Goal: Task Accomplishment & Management: Manage account settings

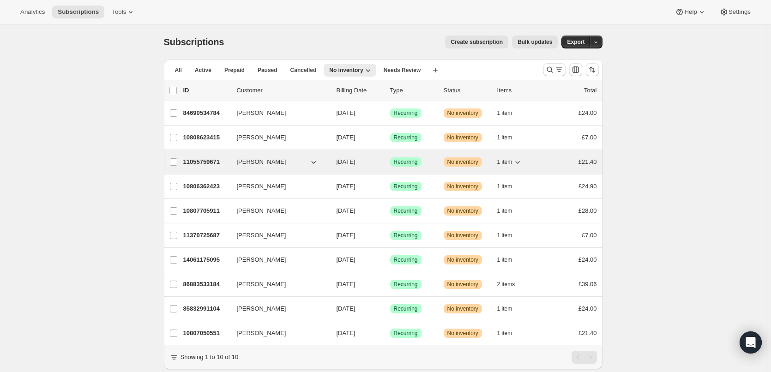
click at [206, 159] on p "11055759671" at bounding box center [206, 162] width 46 height 9
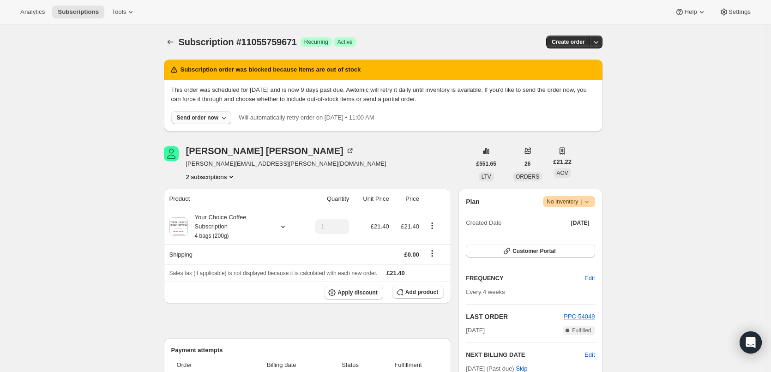
click at [219, 117] on div "Send order now" at bounding box center [198, 117] width 42 height 7
click at [191, 135] on span "Include sold-out items" at bounding box center [183, 137] width 58 height 7
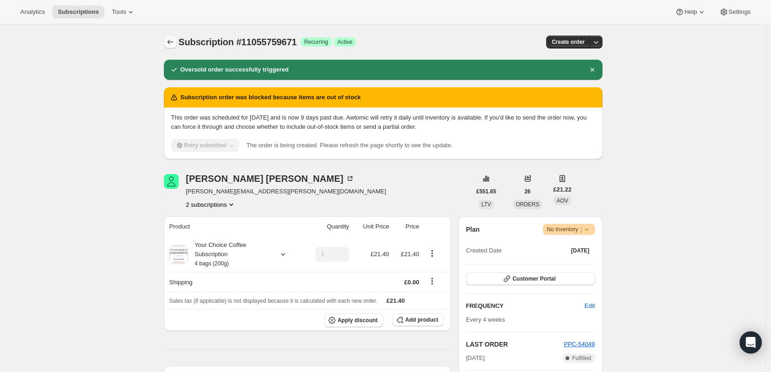
click at [174, 42] on icon "Subscriptions" at bounding box center [170, 41] width 9 height 9
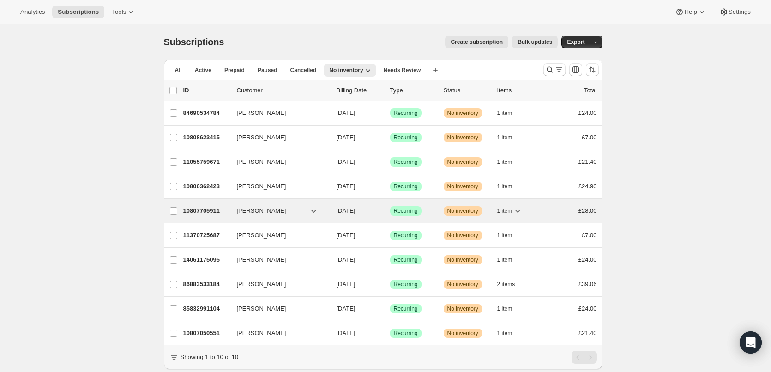
click at [210, 213] on p "10807705911" at bounding box center [206, 210] width 46 height 9
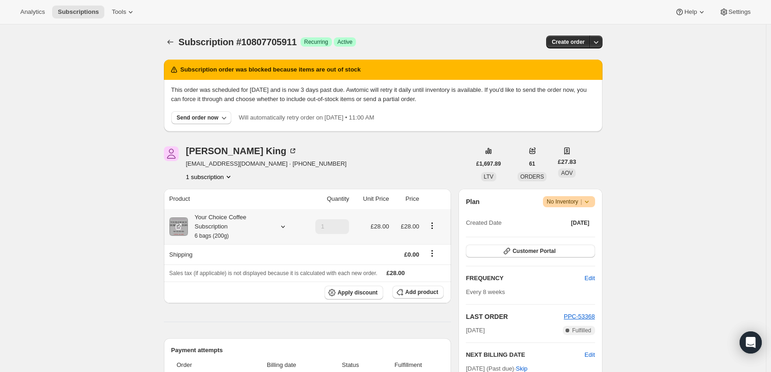
click at [212, 224] on div "Your Choice Coffee Subscription 6 bags (200g)" at bounding box center [229, 227] width 83 height 28
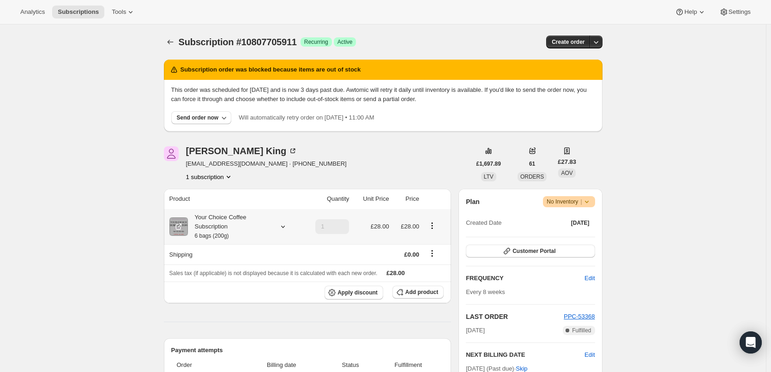
click at [227, 218] on div "Your Choice Coffee Subscription 6 bags (200g)" at bounding box center [229, 227] width 83 height 28
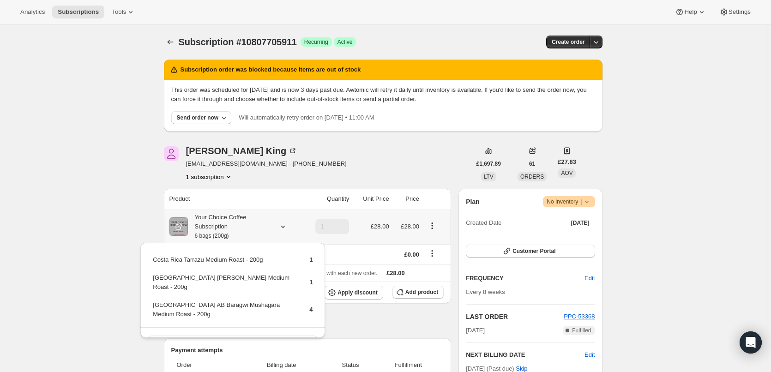
click at [236, 339] on span "Edit box" at bounding box center [233, 342] width 22 height 7
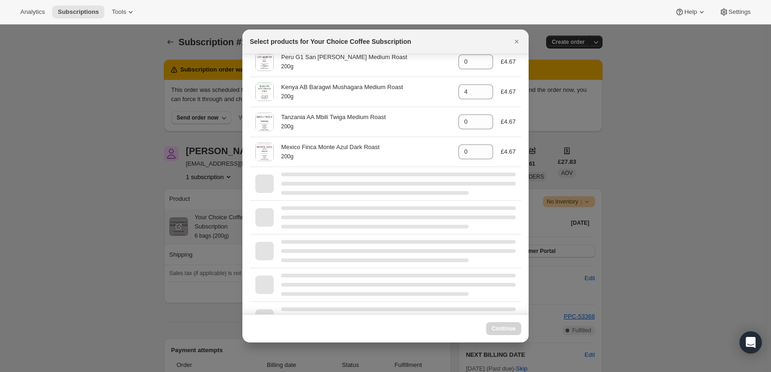
scroll to position [277, 0]
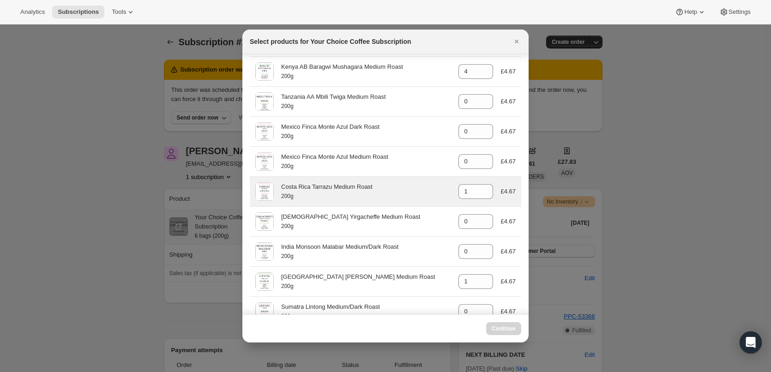
select select "gid://shopify/ProductVariant/45820001648951"
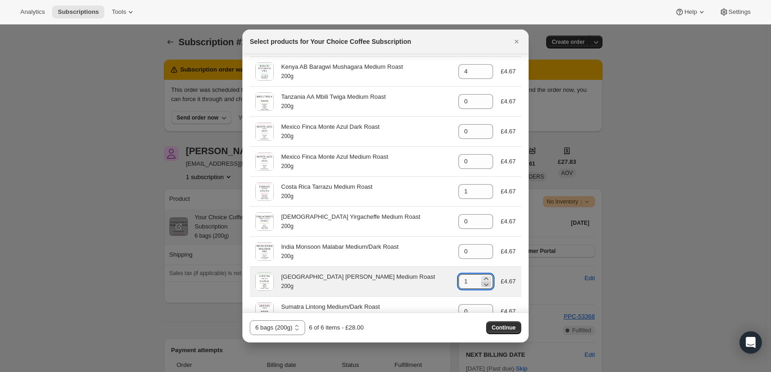
click at [483, 284] on icon ":rbl:" at bounding box center [486, 284] width 9 height 9
type input "0"
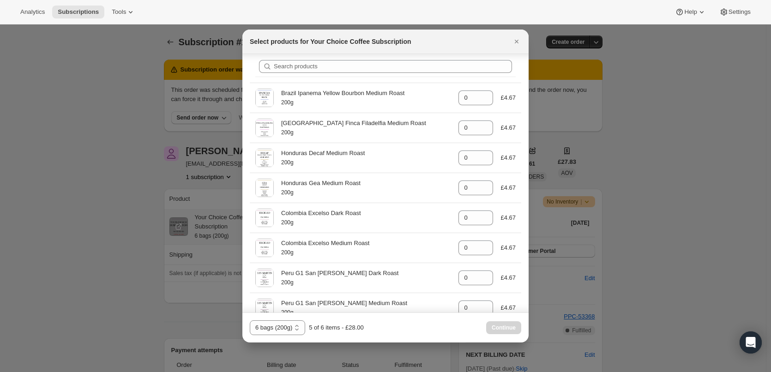
scroll to position [0, 0]
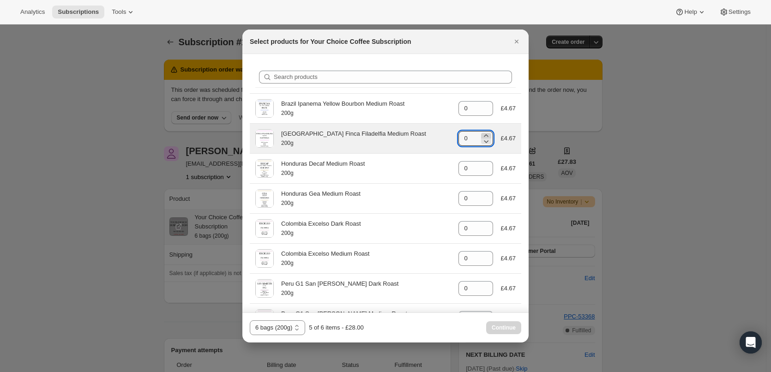
click at [482, 135] on icon ":rbl:" at bounding box center [486, 135] width 9 height 9
type input "1"
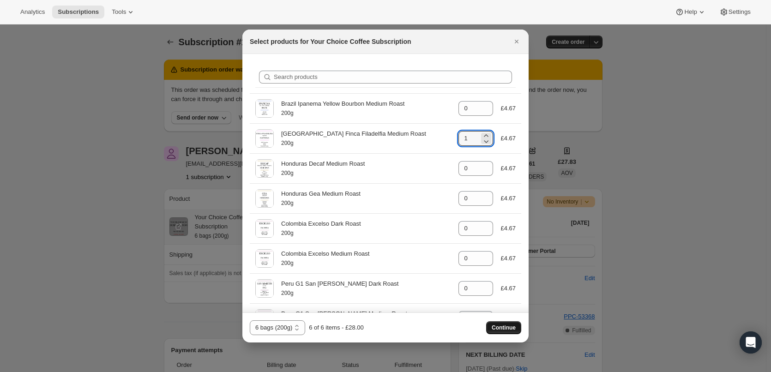
click at [497, 325] on span "Continue" at bounding box center [504, 327] width 24 height 7
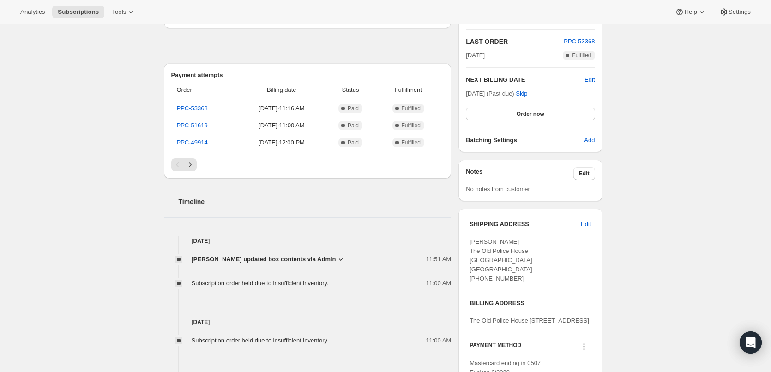
scroll to position [323, 0]
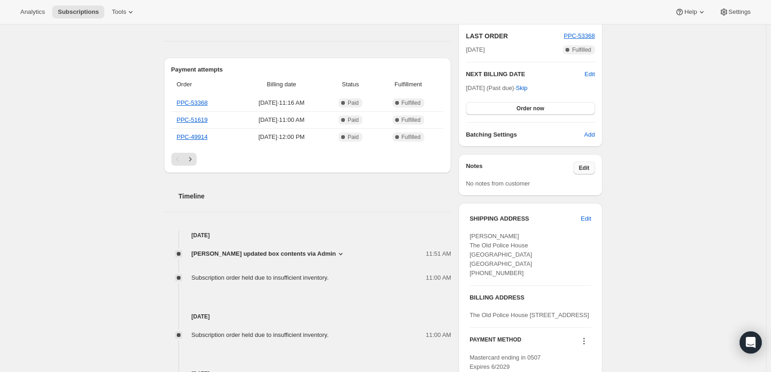
click at [590, 166] on span "Edit" at bounding box center [584, 167] width 11 height 7
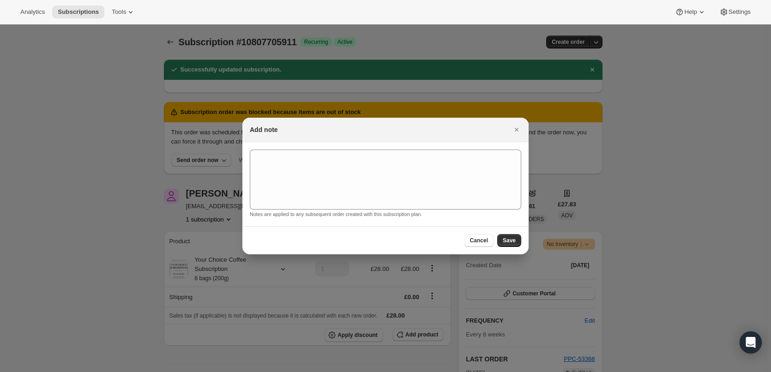
scroll to position [0, 0]
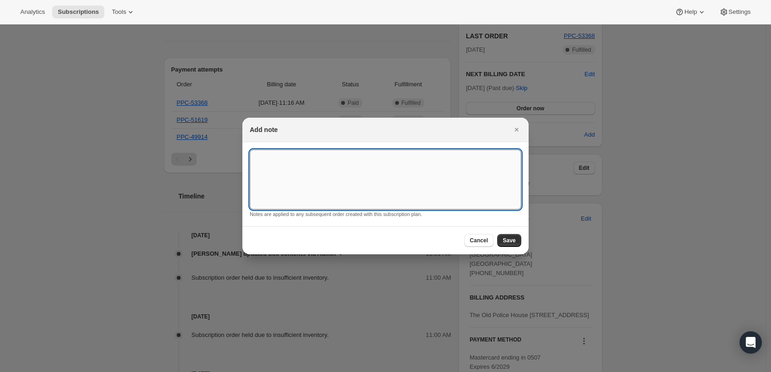
click at [303, 152] on textarea ":rec:" at bounding box center [386, 180] width 272 height 60
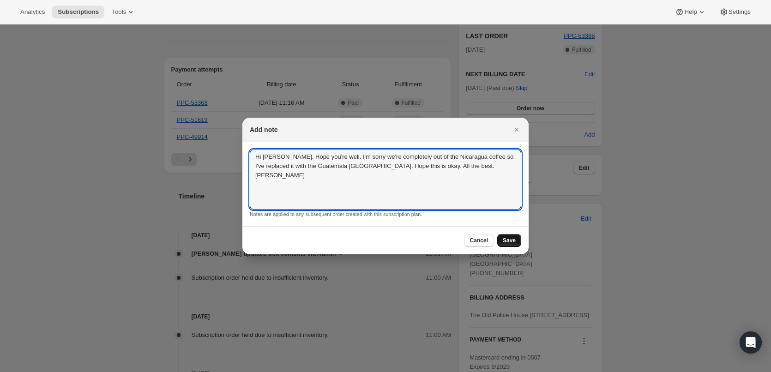
type textarea "Hi [PERSON_NAME]. Hope you're well. I'm sorry we're completely out of the Nicar…"
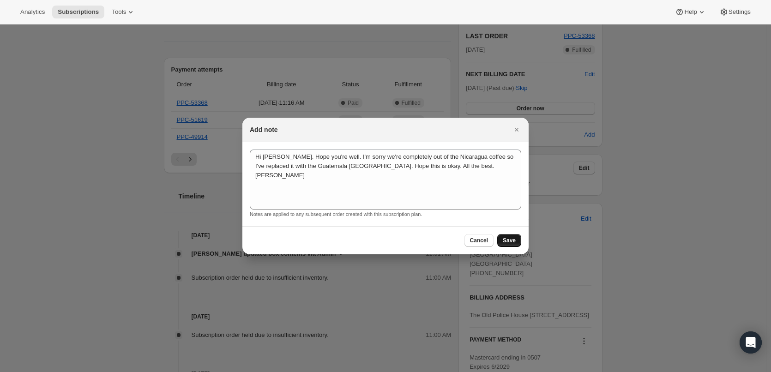
click at [508, 240] on span "Save" at bounding box center [509, 240] width 13 height 7
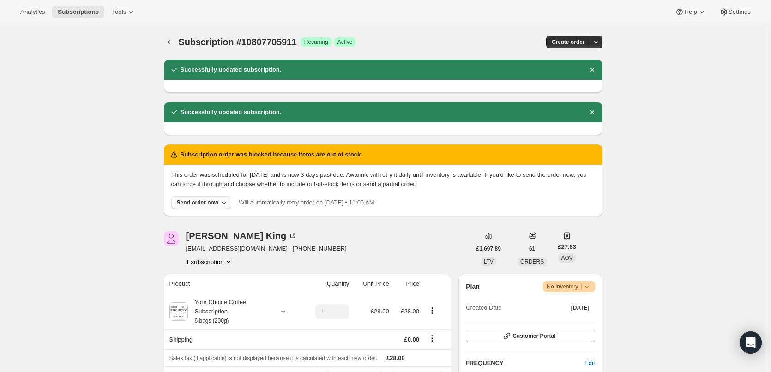
click at [211, 205] on div "Send order now" at bounding box center [198, 202] width 42 height 7
click at [200, 206] on div "Send order now" at bounding box center [198, 202] width 42 height 7
click at [201, 219] on span "Include sold-out items" at bounding box center [183, 221] width 58 height 7
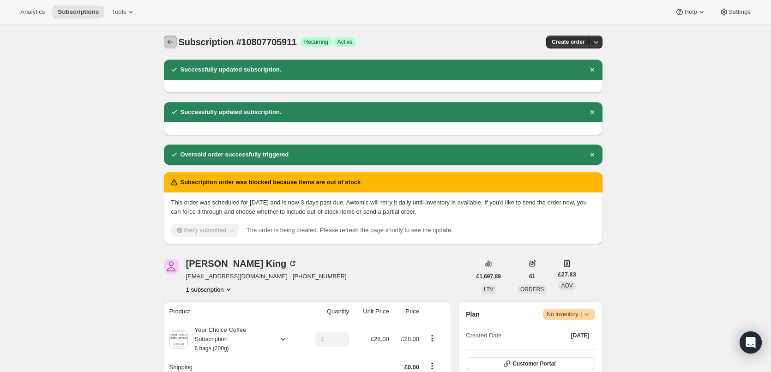
click at [169, 42] on icon "Subscriptions" at bounding box center [170, 41] width 9 height 9
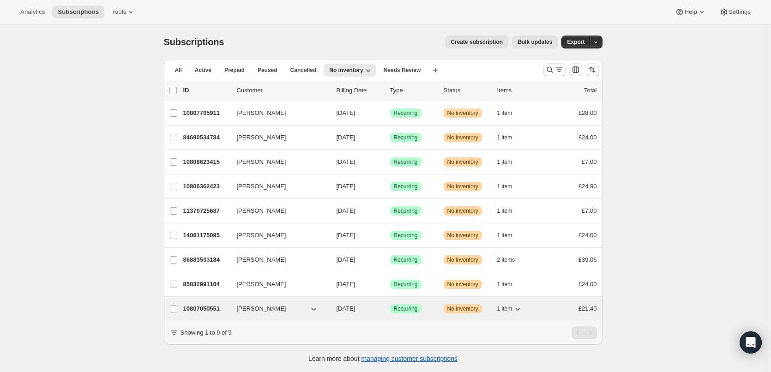
click at [202, 305] on p "10807050551" at bounding box center [206, 308] width 46 height 9
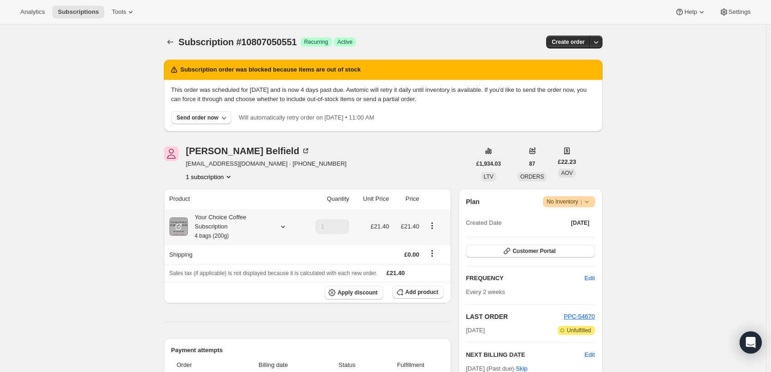
click at [208, 233] on small "4 bags (200g)" at bounding box center [212, 236] width 34 height 6
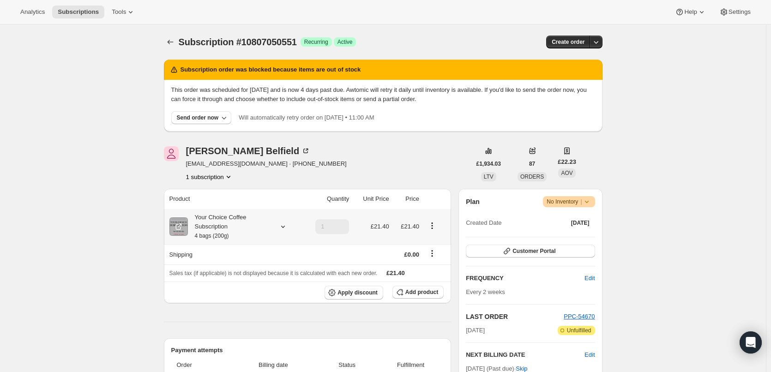
click at [203, 231] on div "Your Choice Coffee Subscription 4 bags (200g)" at bounding box center [229, 227] width 83 height 28
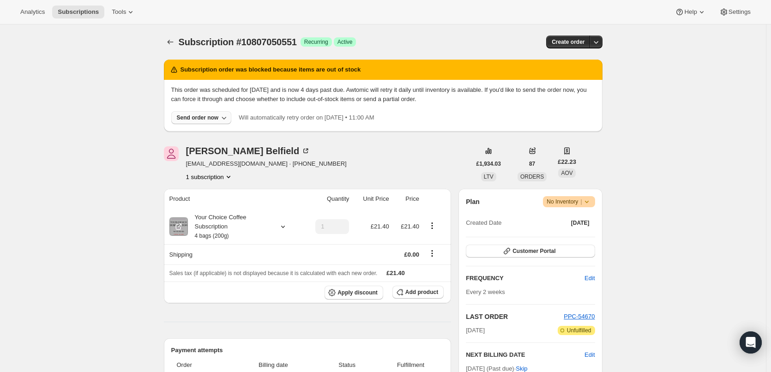
click at [205, 118] on div "Send order now" at bounding box center [198, 117] width 42 height 7
click at [206, 136] on span "Include sold-out items" at bounding box center [183, 137] width 58 height 7
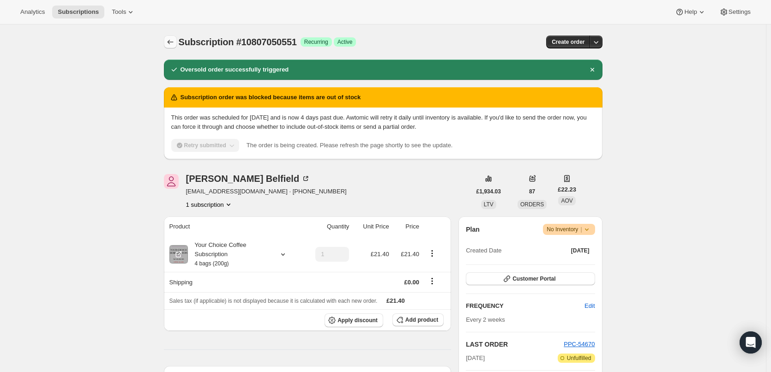
click at [175, 42] on icon "Subscriptions" at bounding box center [170, 41] width 9 height 9
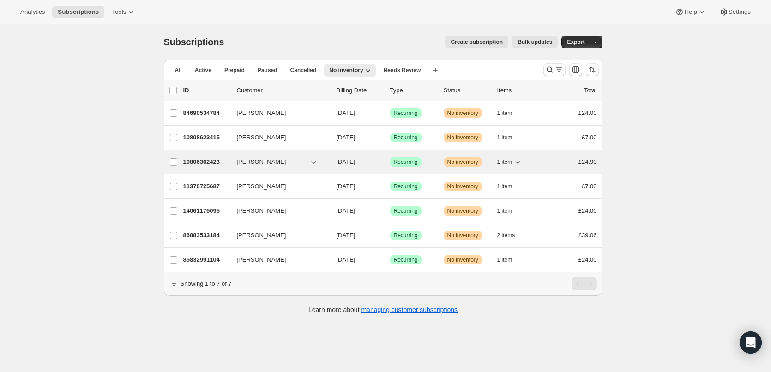
click at [218, 164] on p "10806362423" at bounding box center [206, 162] width 46 height 9
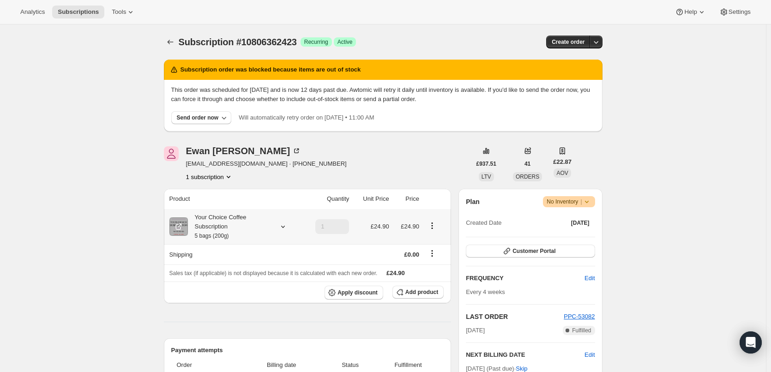
click at [218, 218] on div "Your Choice Coffee Subscription 5 bags (200g)" at bounding box center [229, 227] width 83 height 28
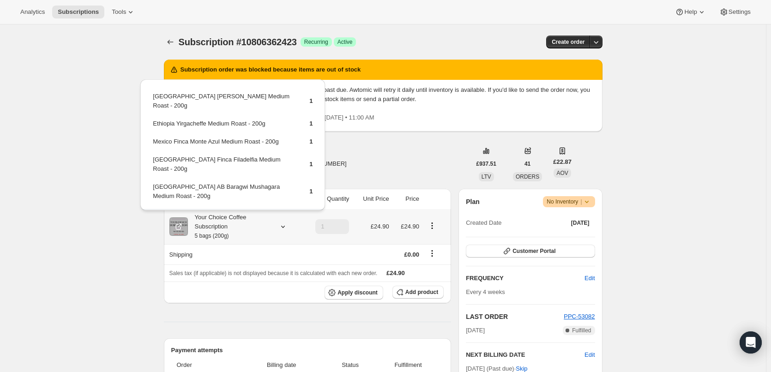
click at [228, 220] on span "Edit box" at bounding box center [233, 223] width 22 height 7
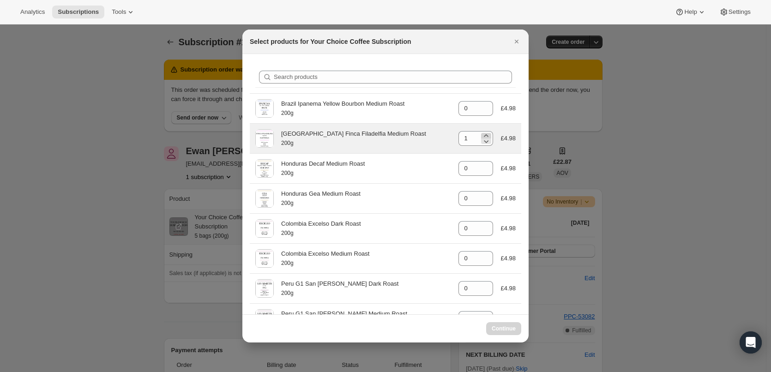
select select "gid://shopify/ProductVariant/45820001616183"
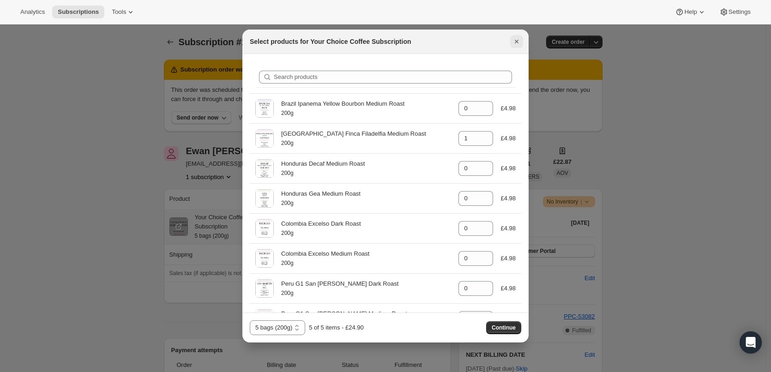
click at [515, 41] on icon "Close" at bounding box center [516, 41] width 9 height 9
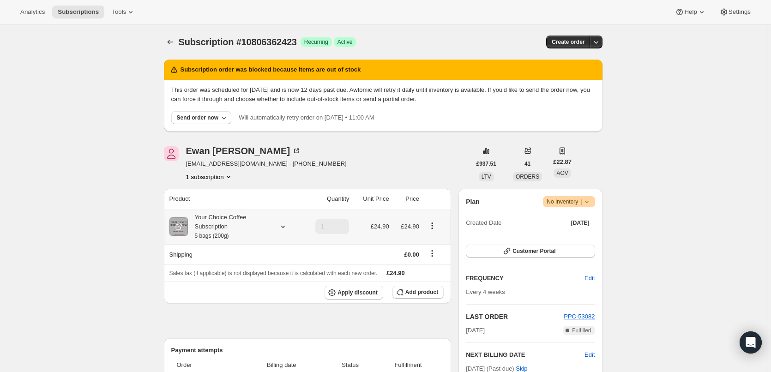
click at [235, 227] on div "Your Choice Coffee Subscription 5 bags (200g)" at bounding box center [229, 227] width 83 height 28
